Goal: Navigation & Orientation: Find specific page/section

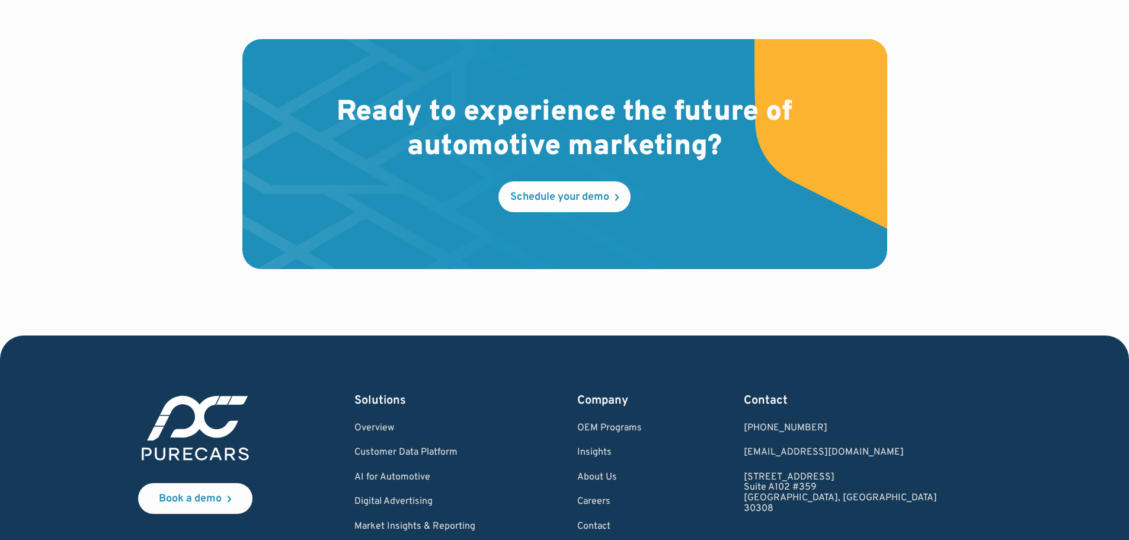
scroll to position [3555, 0]
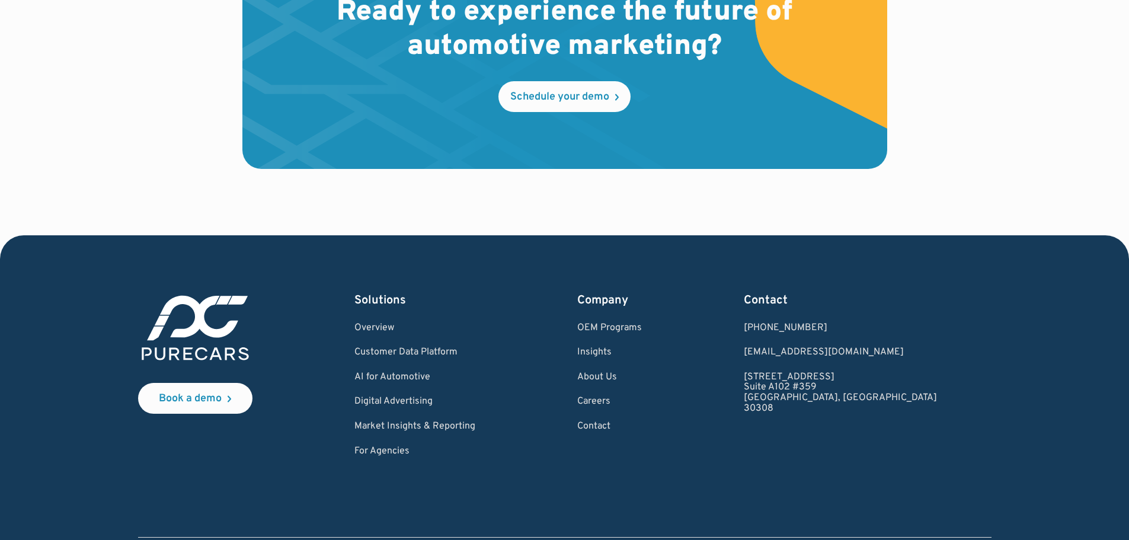
click at [642, 383] on div "Company OEM Programs Insights About Us Careers Contact" at bounding box center [609, 374] width 65 height 165
click at [642, 373] on link "About Us" at bounding box center [609, 377] width 65 height 11
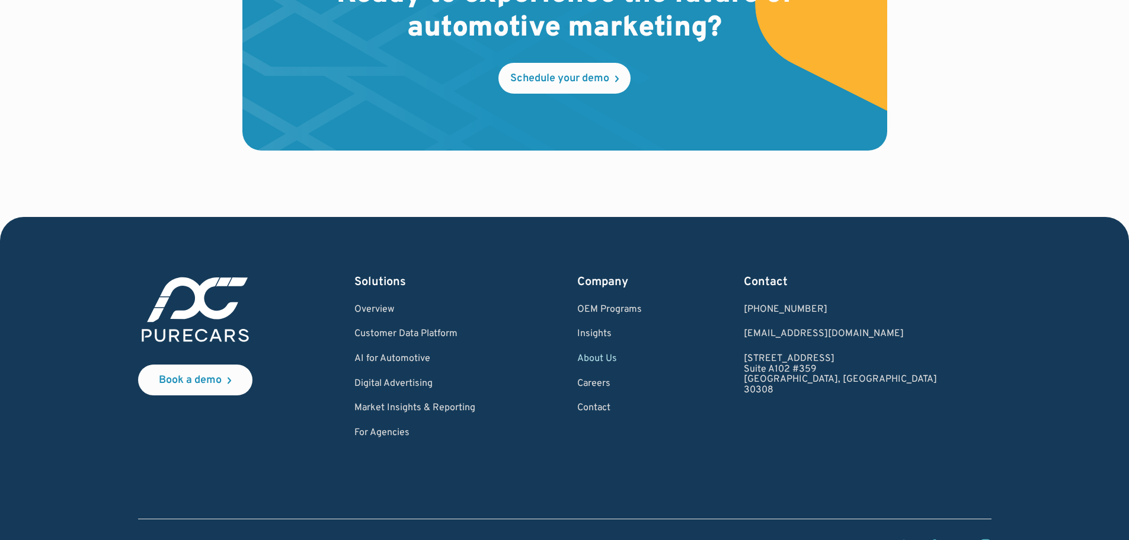
scroll to position [3498, 0]
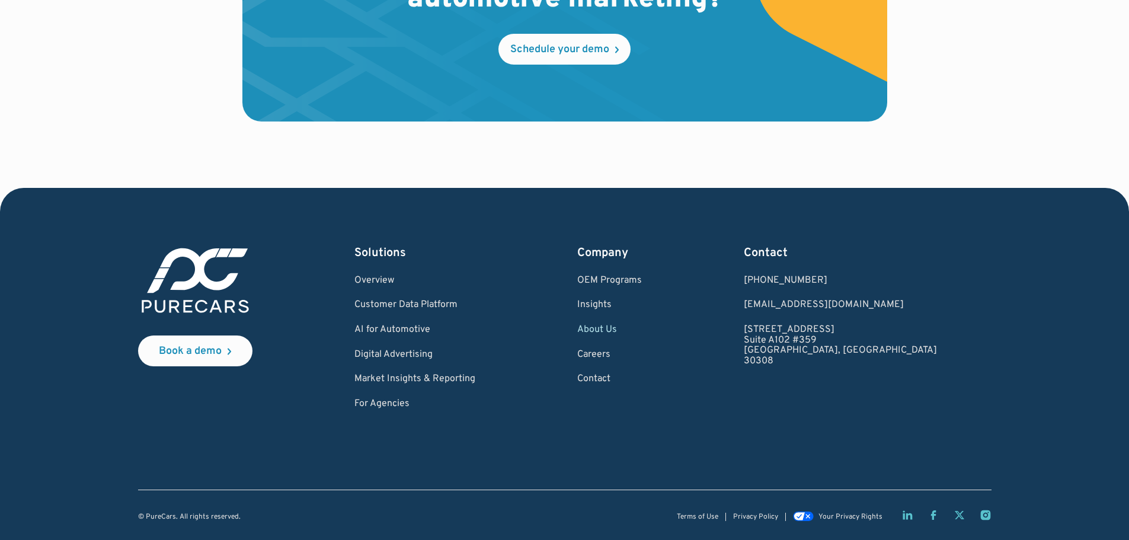
click at [642, 325] on link "About Us" at bounding box center [609, 330] width 65 height 11
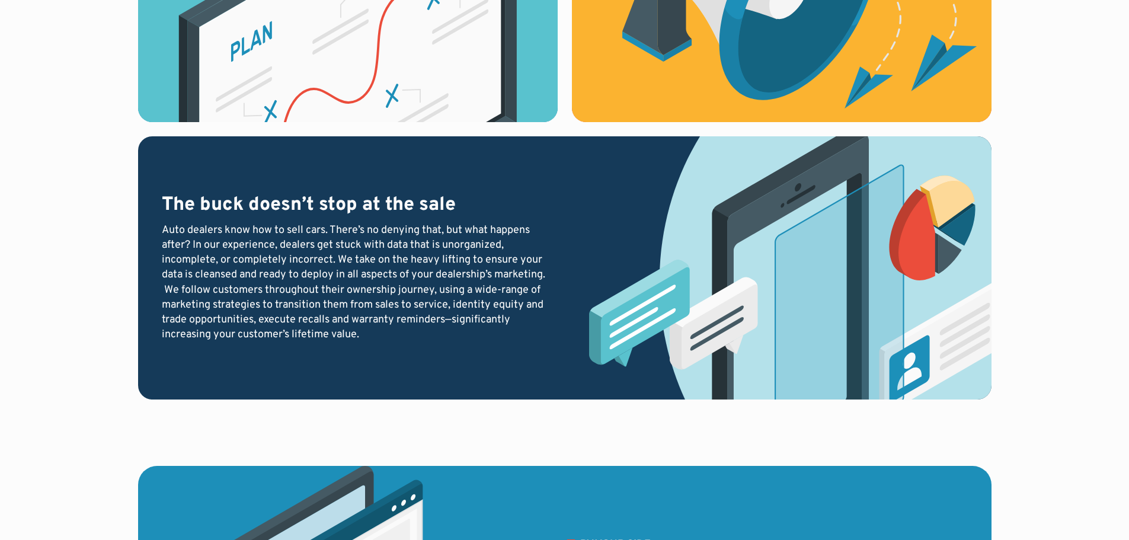
scroll to position [1718, 0]
